Goal: Information Seeking & Learning: Find specific fact

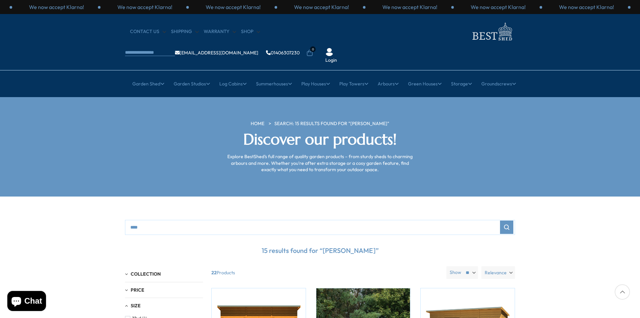
drag, startPoint x: 0, startPoint y: 0, endPoint x: 325, endPoint y: 31, distance: 326.6
click at [325, 32] on nav "CONTACT US Shipping Warranty Shop [EMAIL_ADDRESS][DOMAIN_NAME] 01406307230 0 Lo…" at bounding box center [320, 42] width 390 height 43
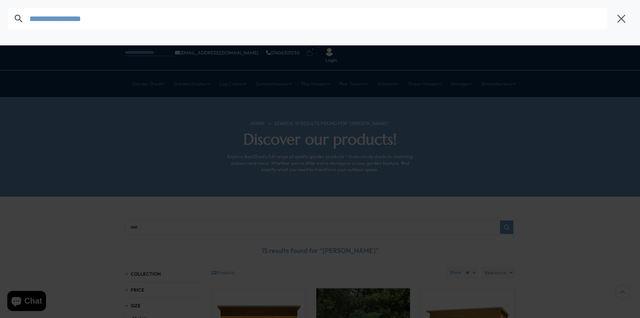
type input "*********"
